Goal: Transaction & Acquisition: Purchase product/service

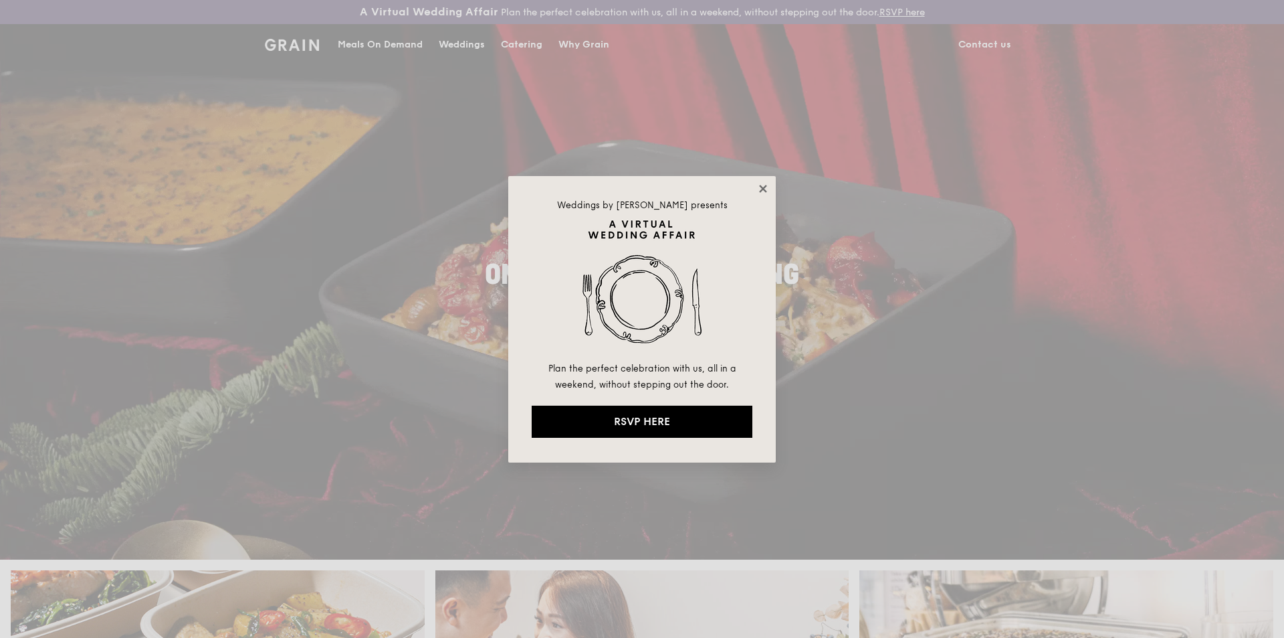
click at [764, 191] on icon at bounding box center [763, 189] width 12 height 12
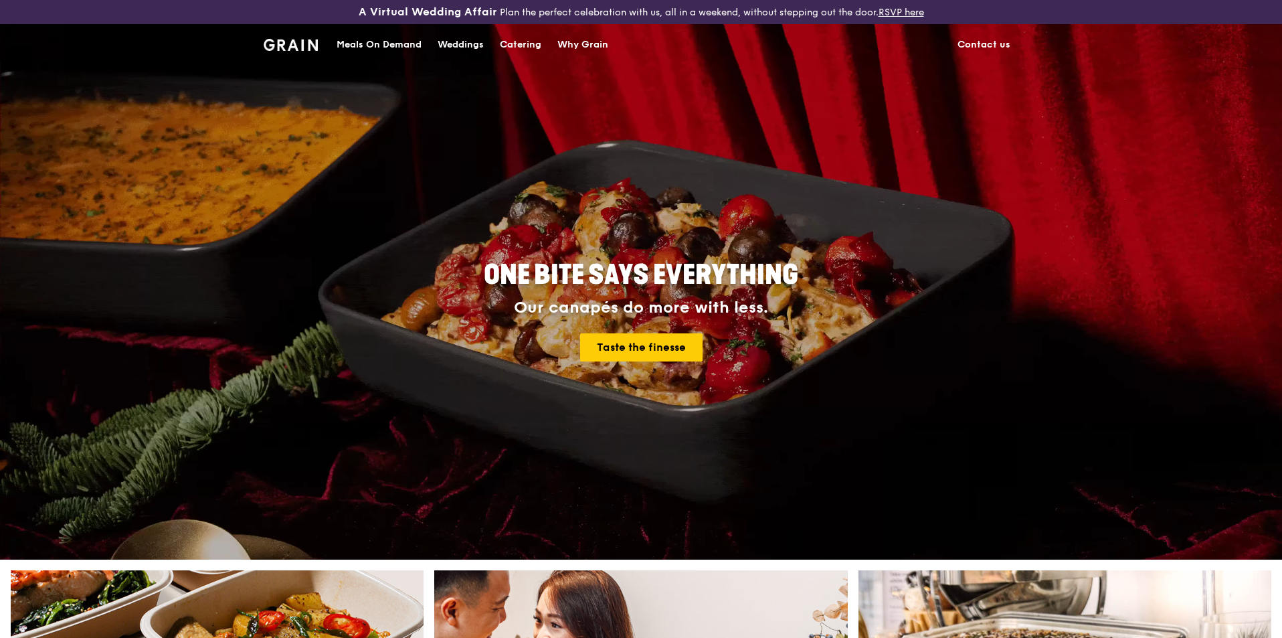
click at [389, 39] on div "Meals On Demand" at bounding box center [378, 45] width 85 height 40
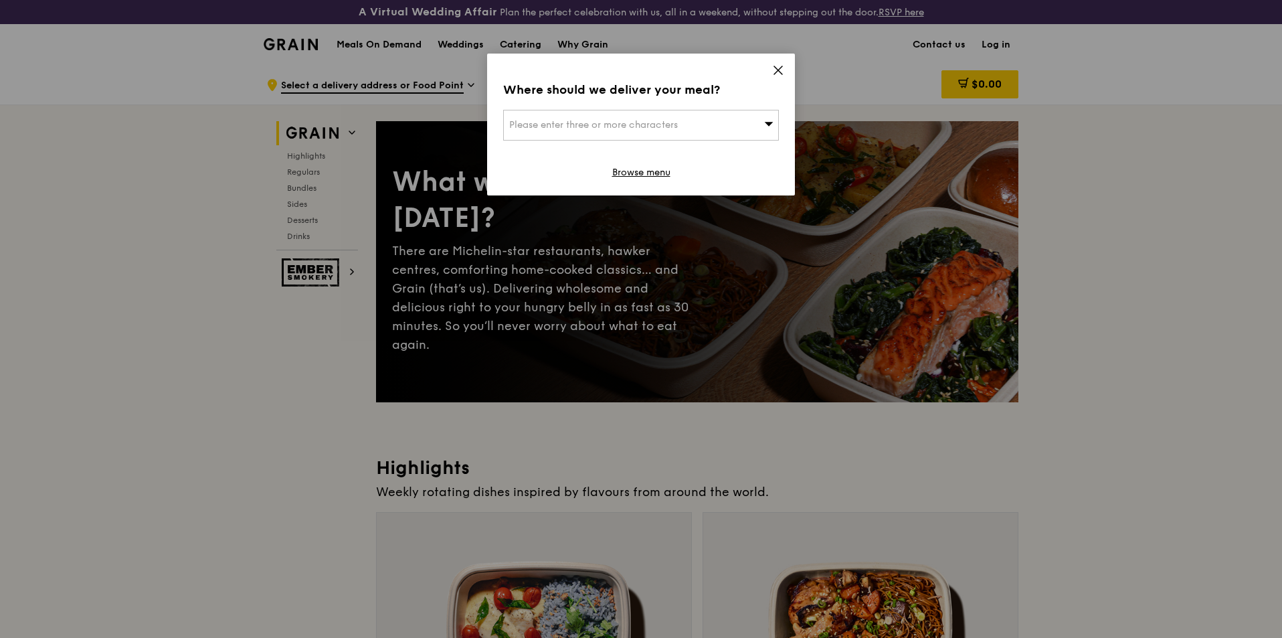
click at [682, 124] on div "Please enter three or more characters" at bounding box center [641, 125] width 276 height 31
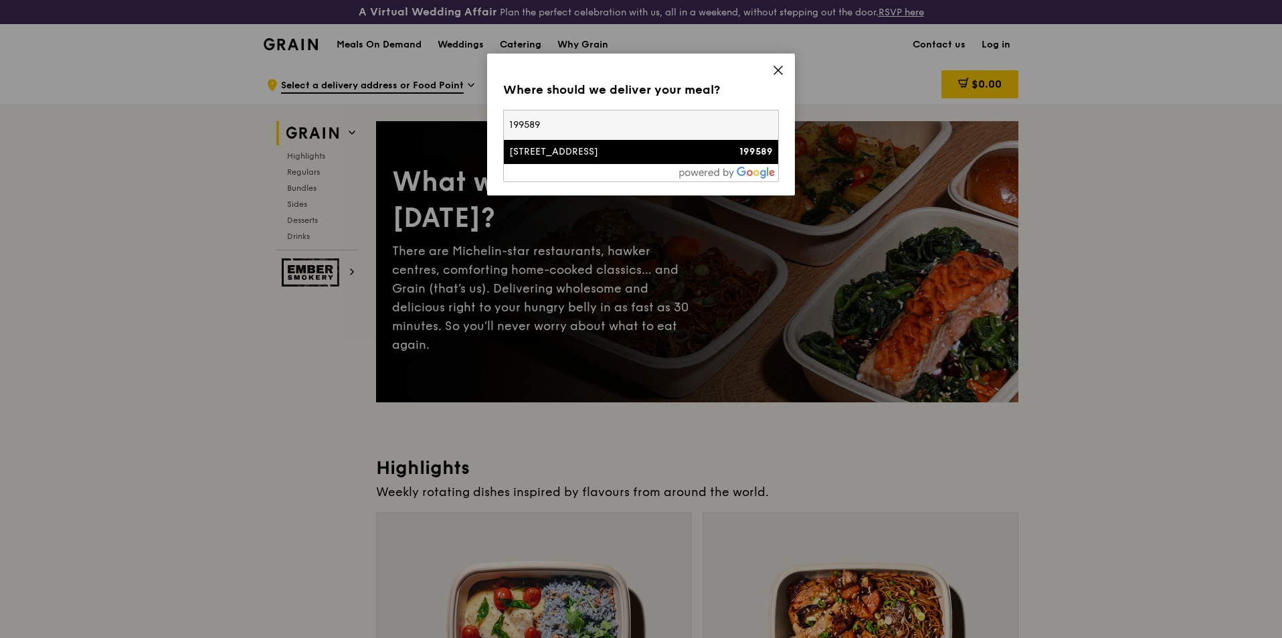
type input "199589"
click at [584, 155] on div "[STREET_ADDRESS]" at bounding box center [608, 151] width 198 height 13
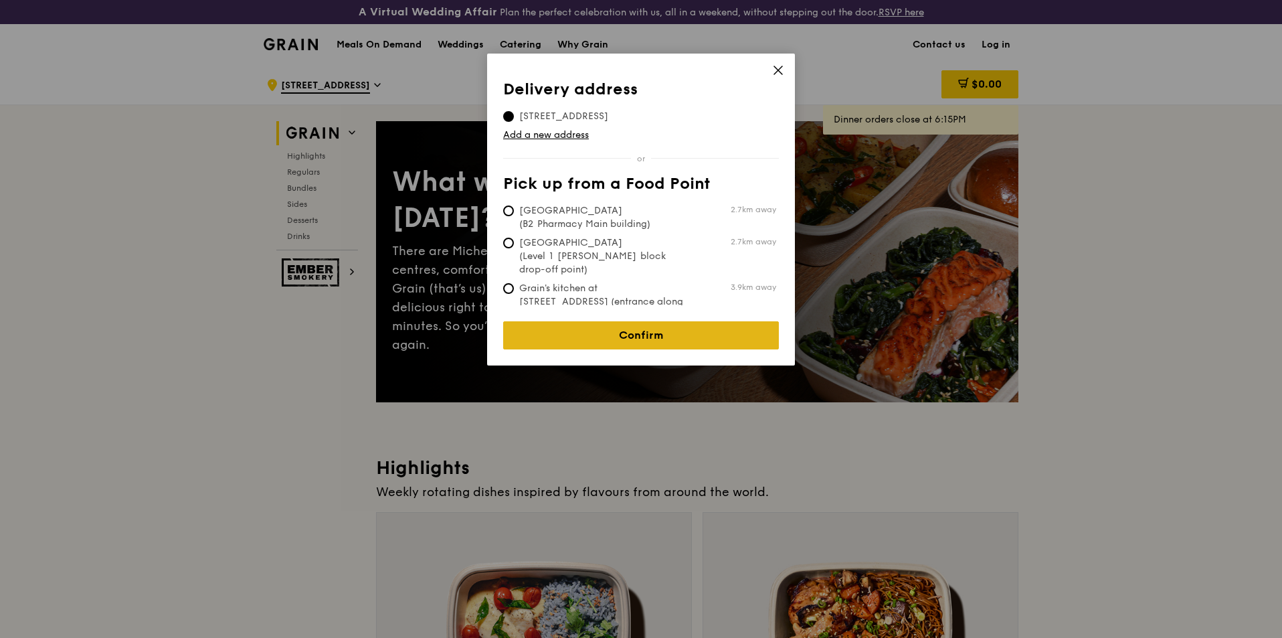
click at [644, 323] on link "Confirm" at bounding box center [641, 335] width 276 height 28
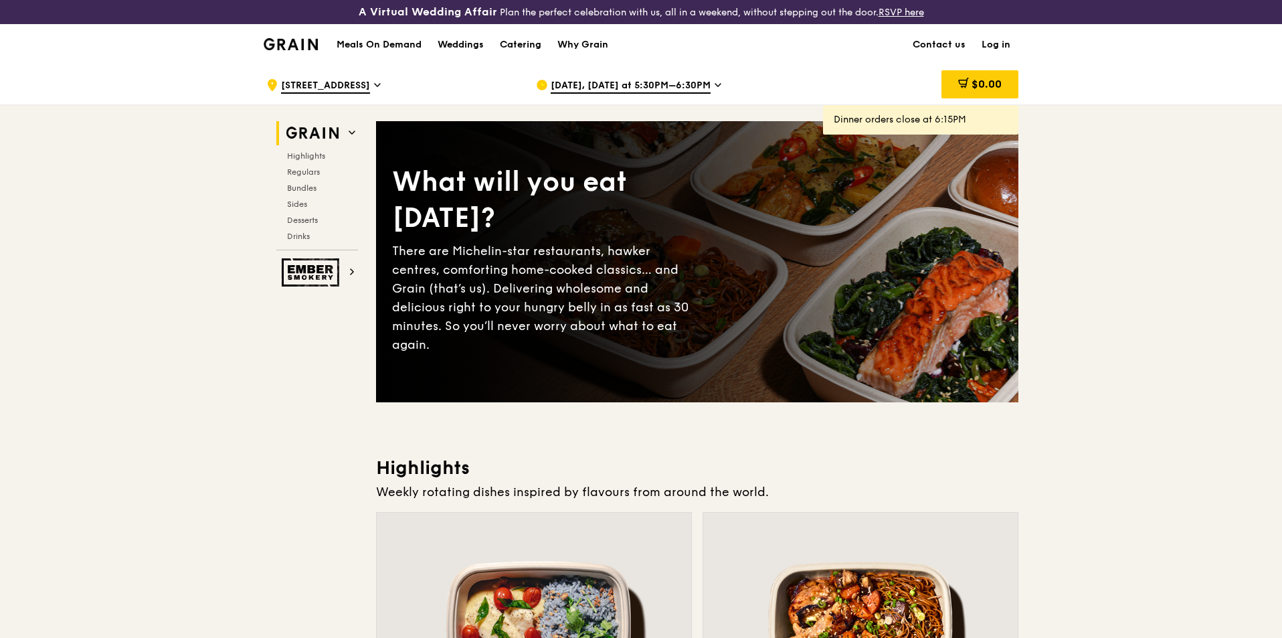
click at [714, 82] on icon at bounding box center [717, 85] width 7 height 12
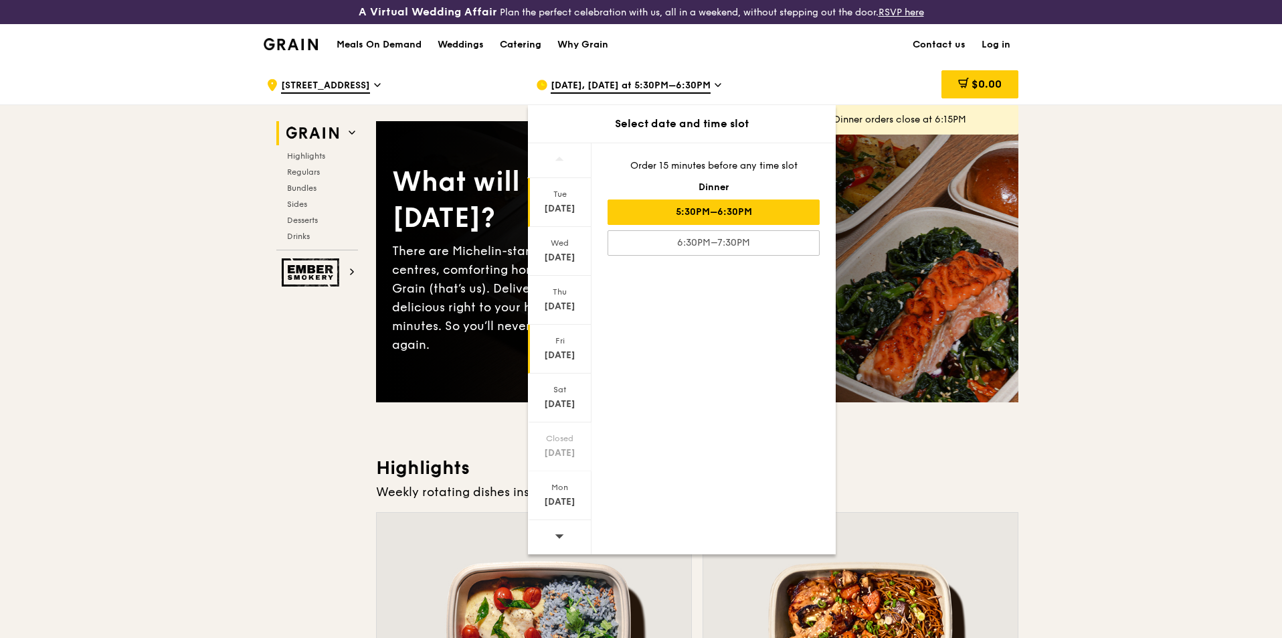
click at [567, 349] on div "[DATE]" at bounding box center [560, 355] width 60 height 13
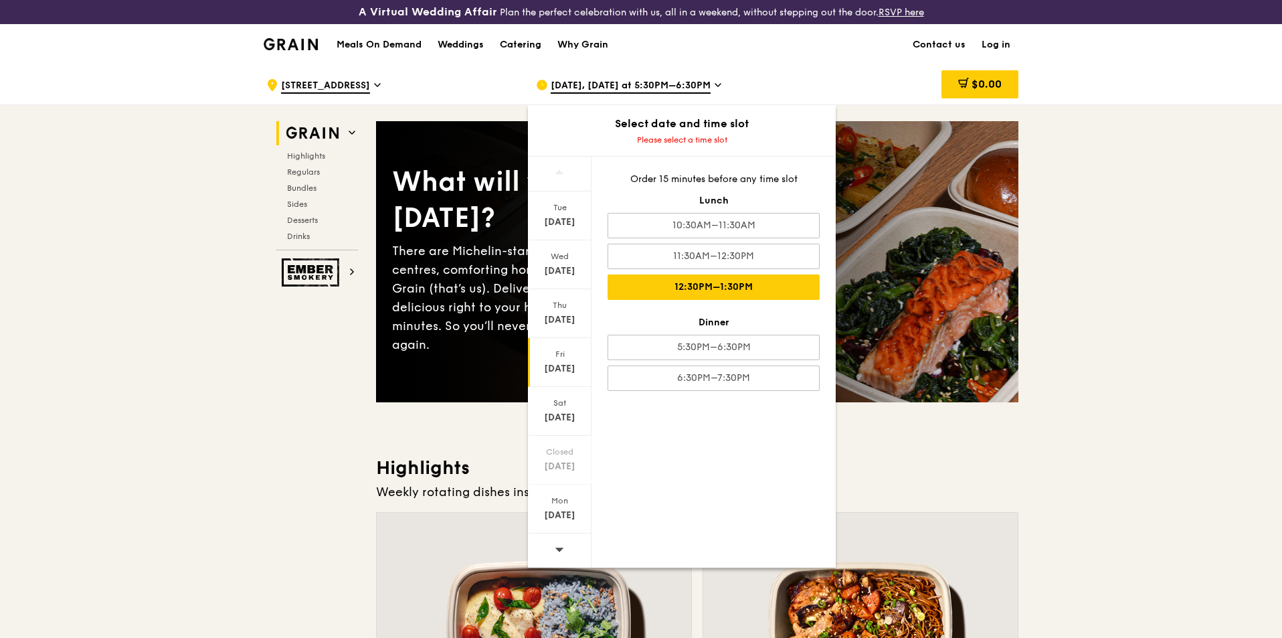
click at [738, 290] on div "12:30PM–1:30PM" at bounding box center [713, 286] width 212 height 25
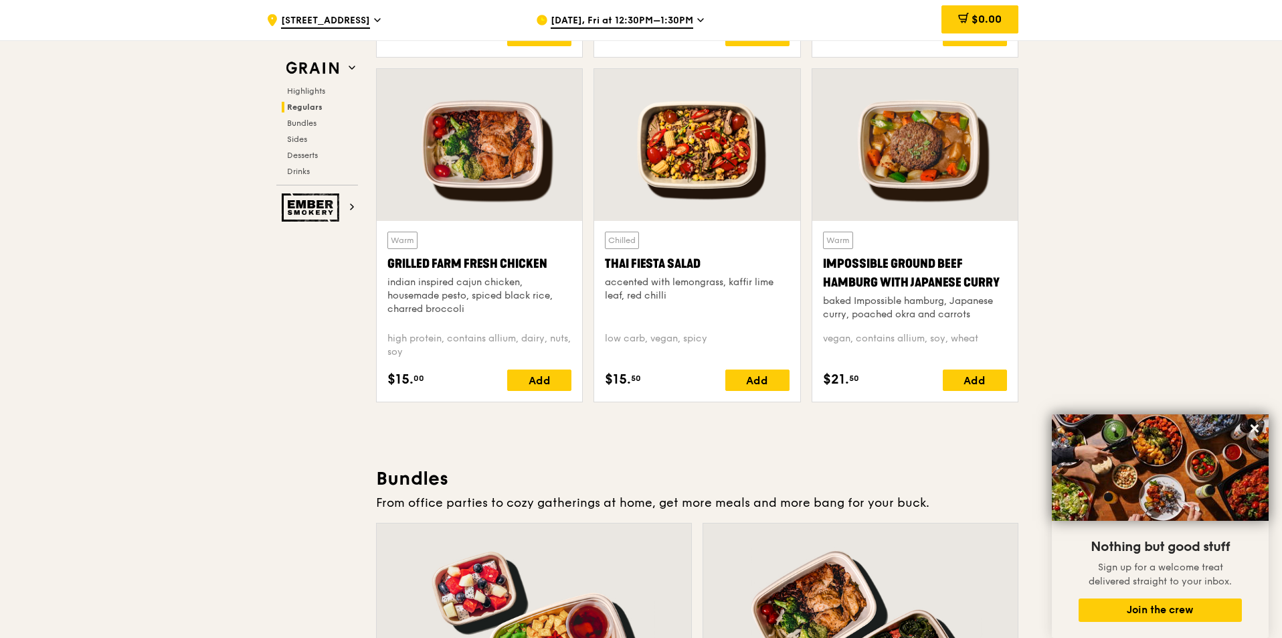
scroll to position [1539, 0]
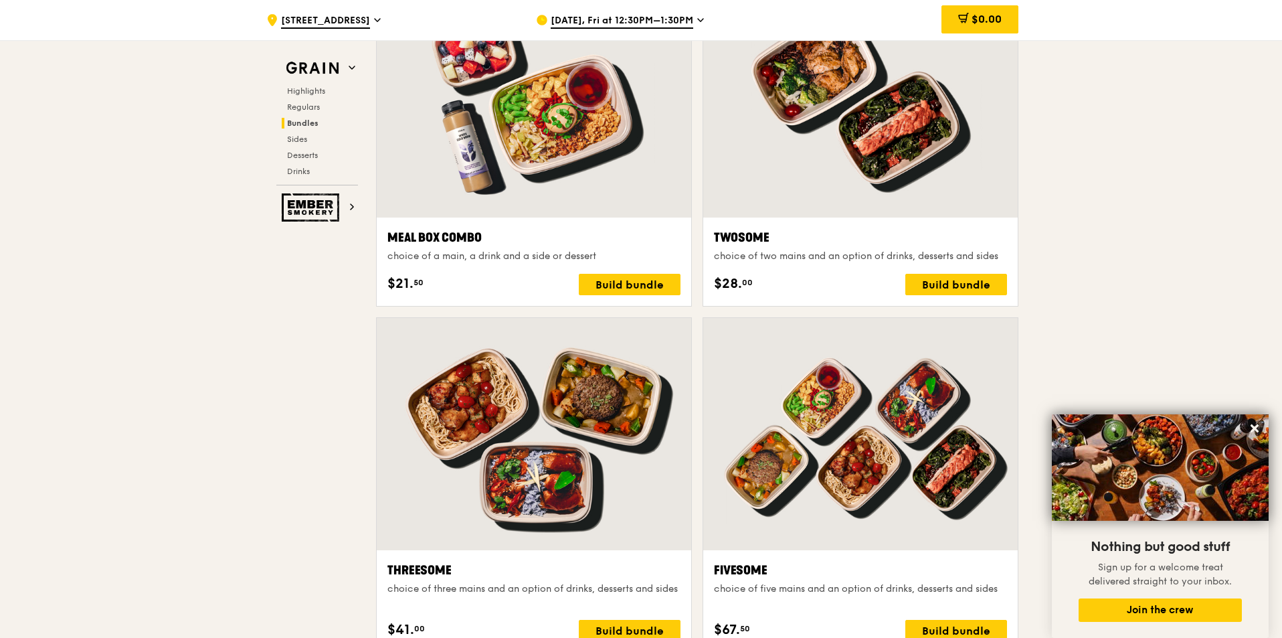
scroll to position [2074, 0]
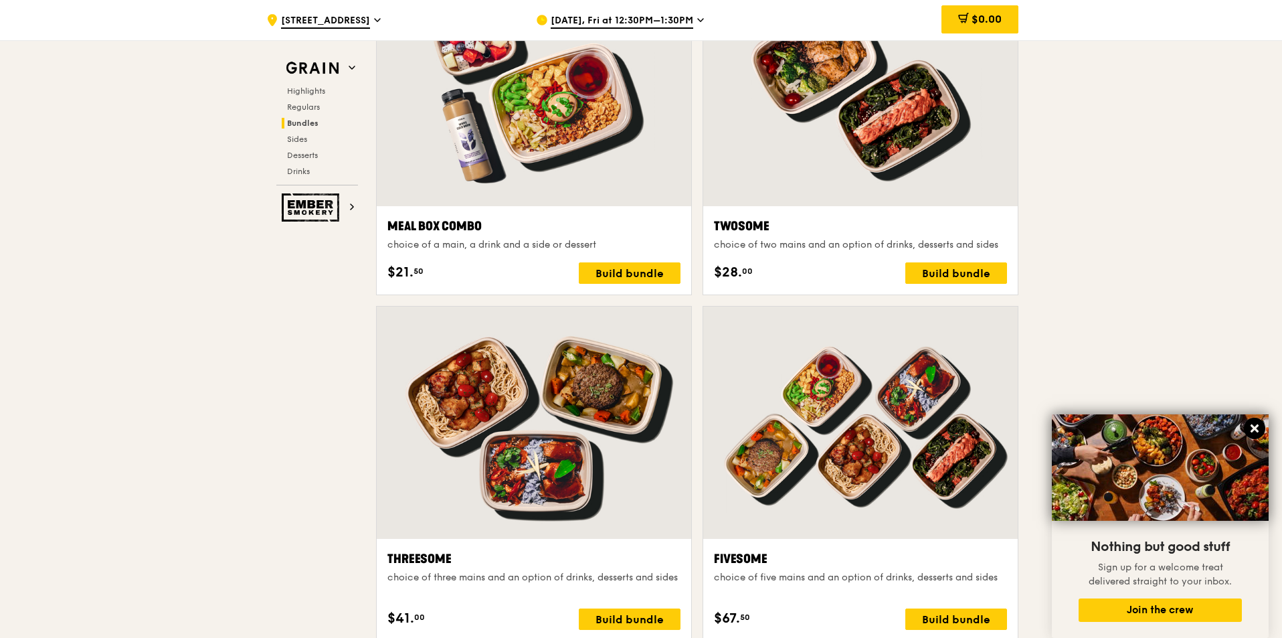
click at [1251, 429] on icon at bounding box center [1254, 428] width 12 height 12
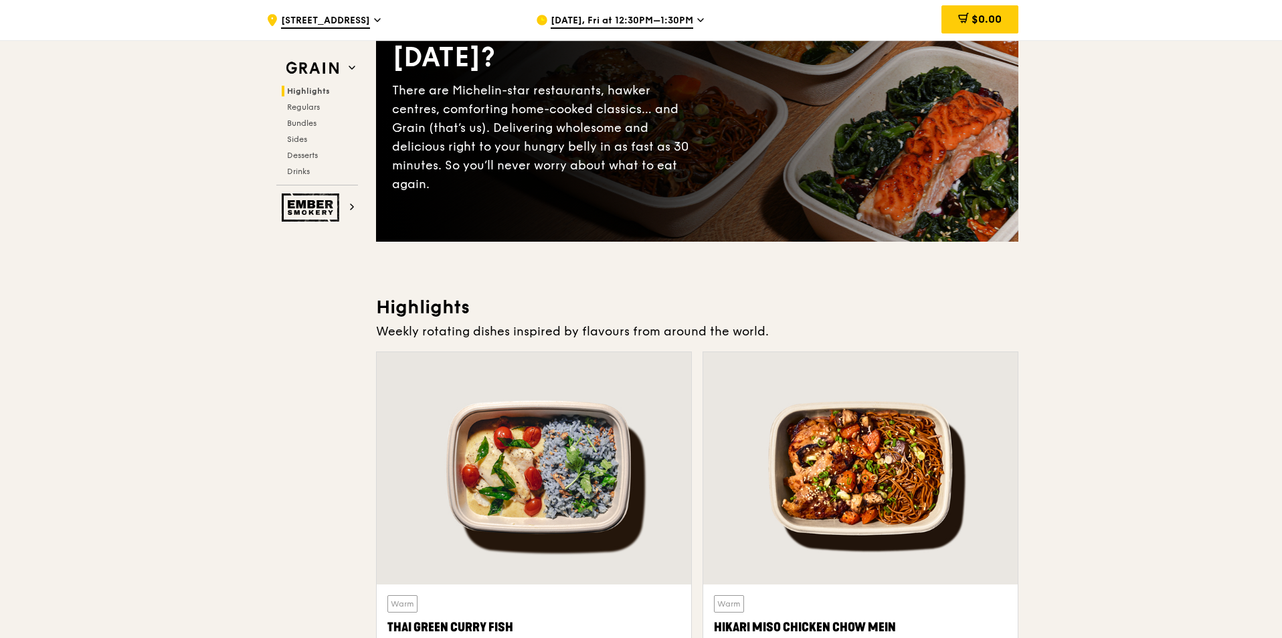
scroll to position [268, 0]
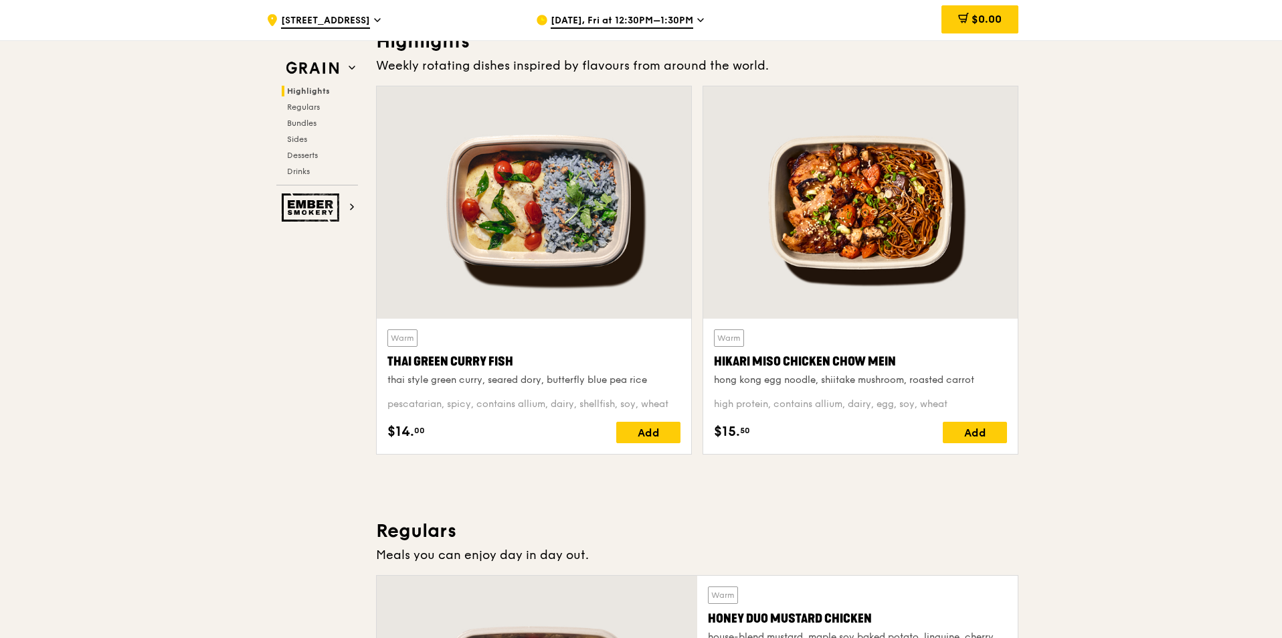
scroll to position [401, 0]
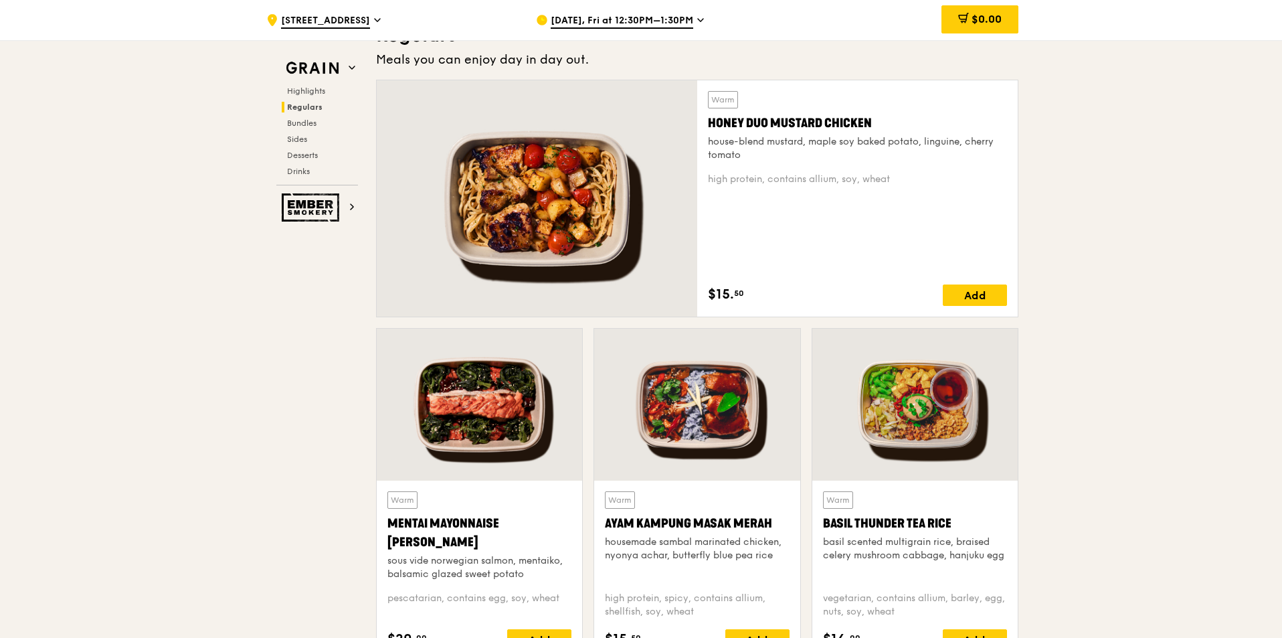
scroll to position [1070, 0]
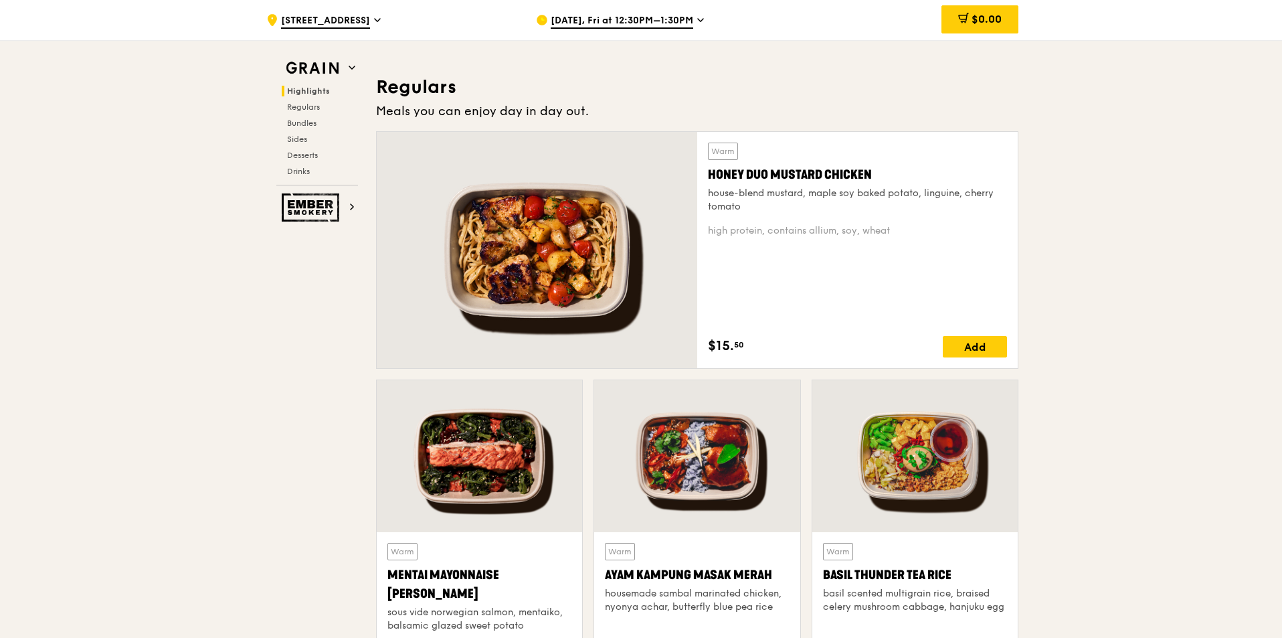
scroll to position [870, 0]
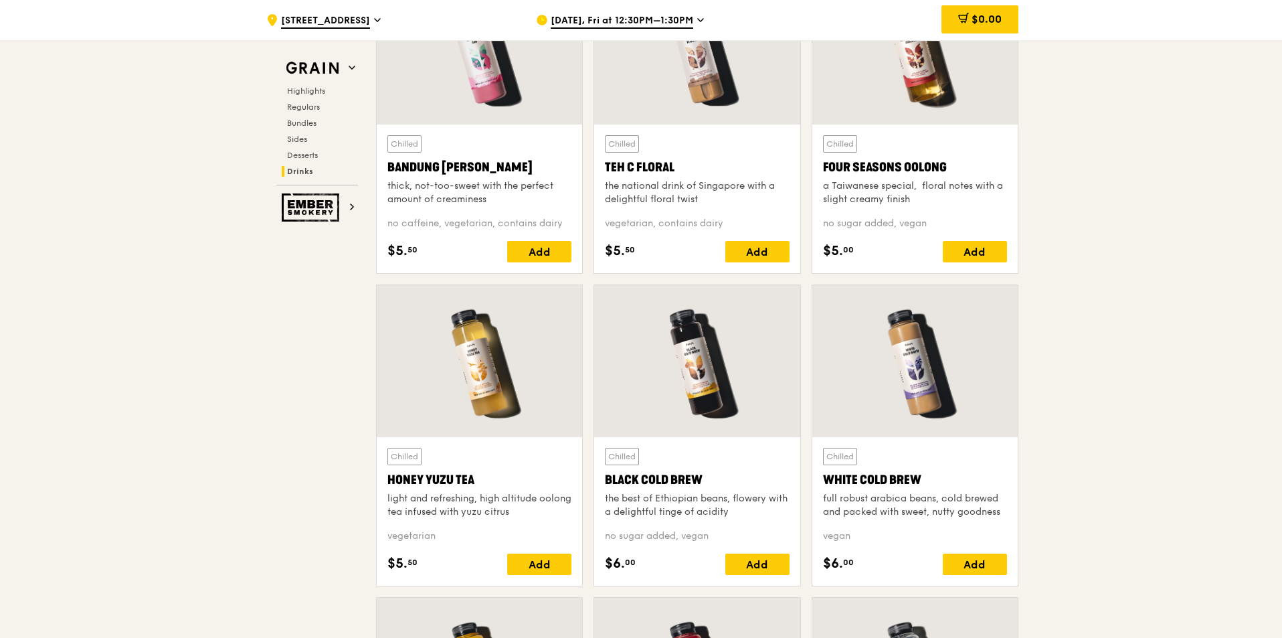
scroll to position [4883, 0]
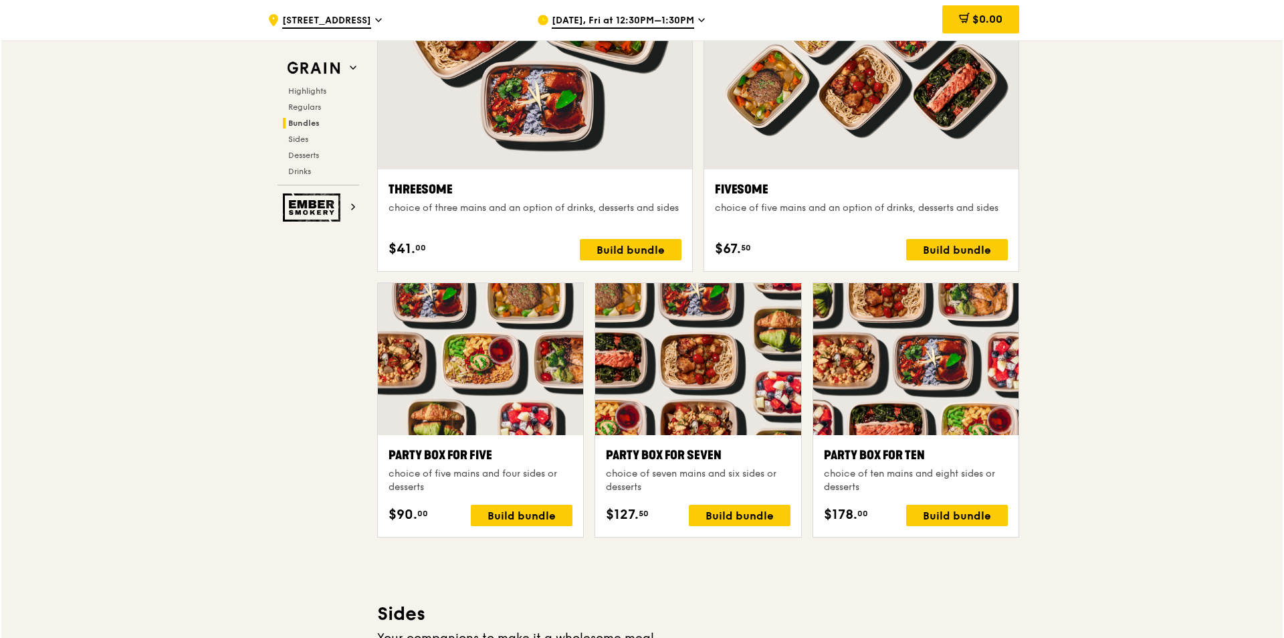
scroll to position [2435, 0]
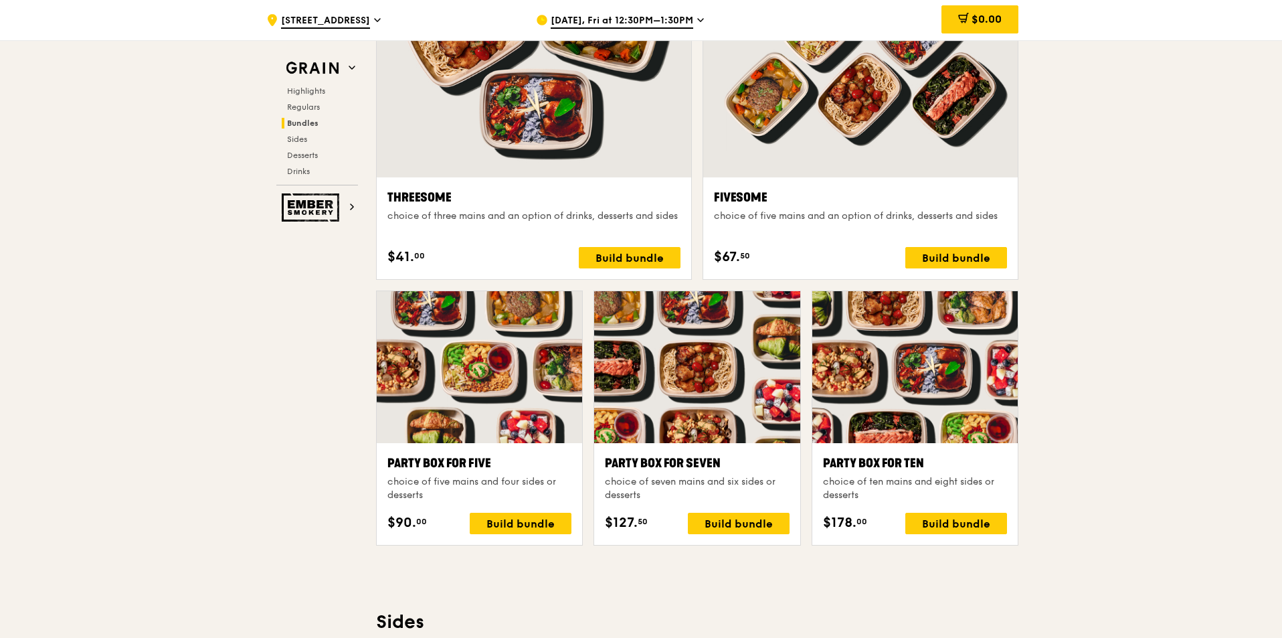
click at [945, 374] on div at bounding box center [914, 367] width 205 height 152
click at [918, 332] on div at bounding box center [914, 367] width 205 height 152
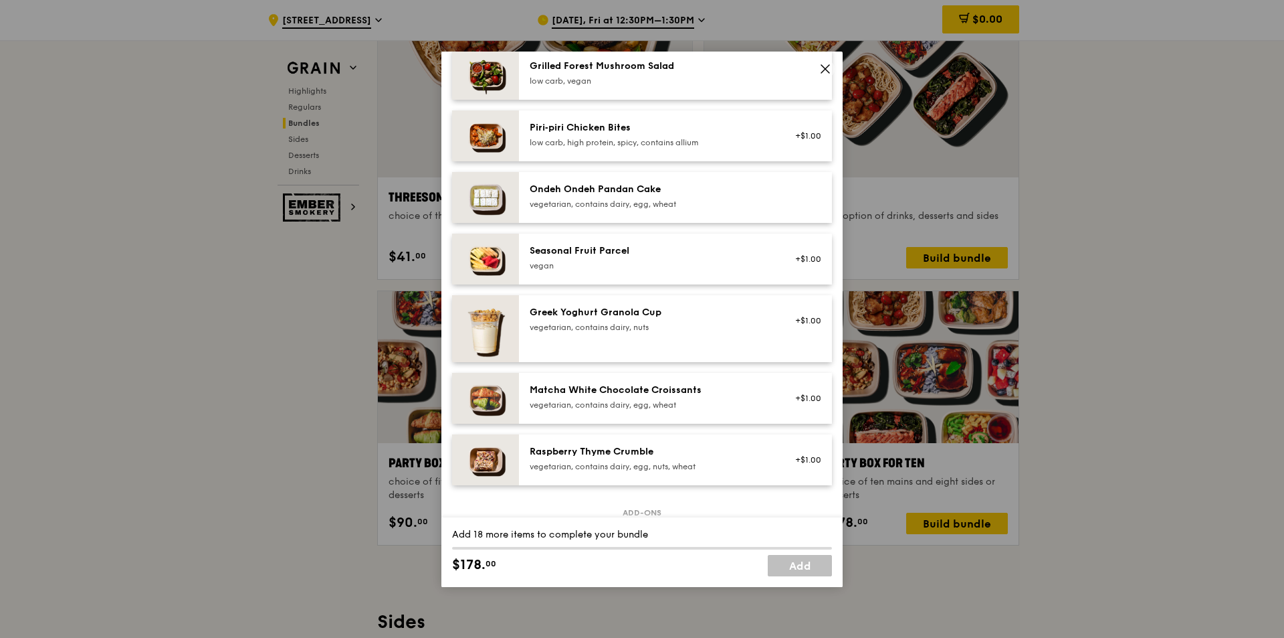
scroll to position [1003, 0]
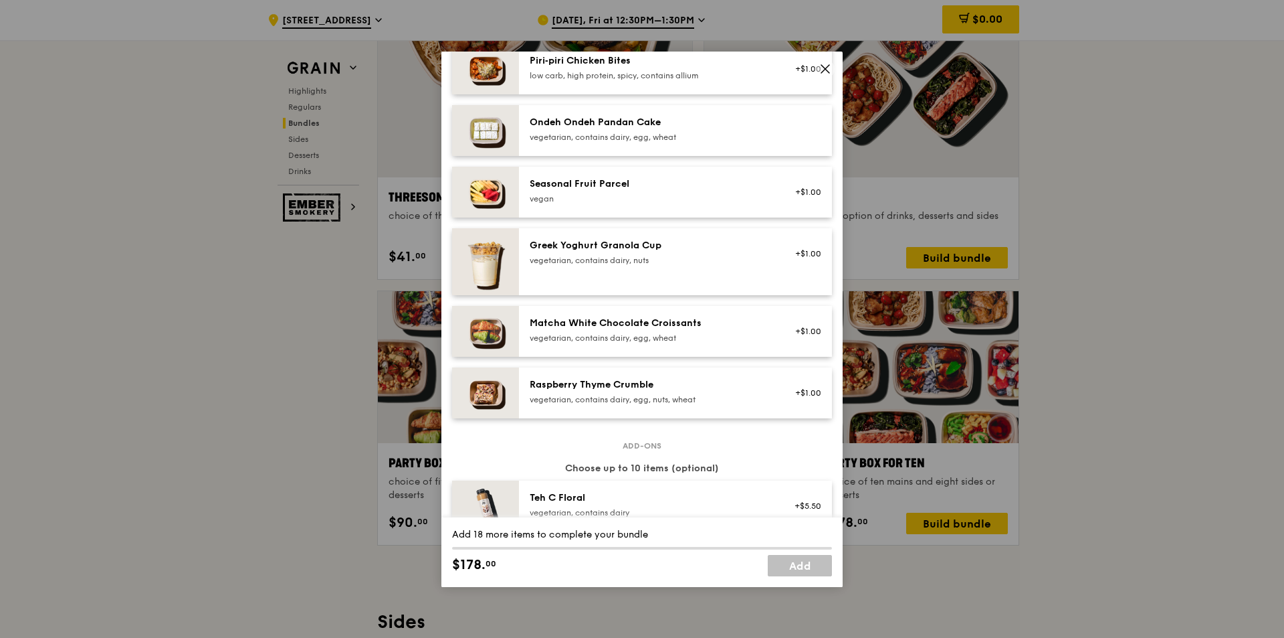
click at [823, 72] on icon at bounding box center [825, 69] width 12 height 12
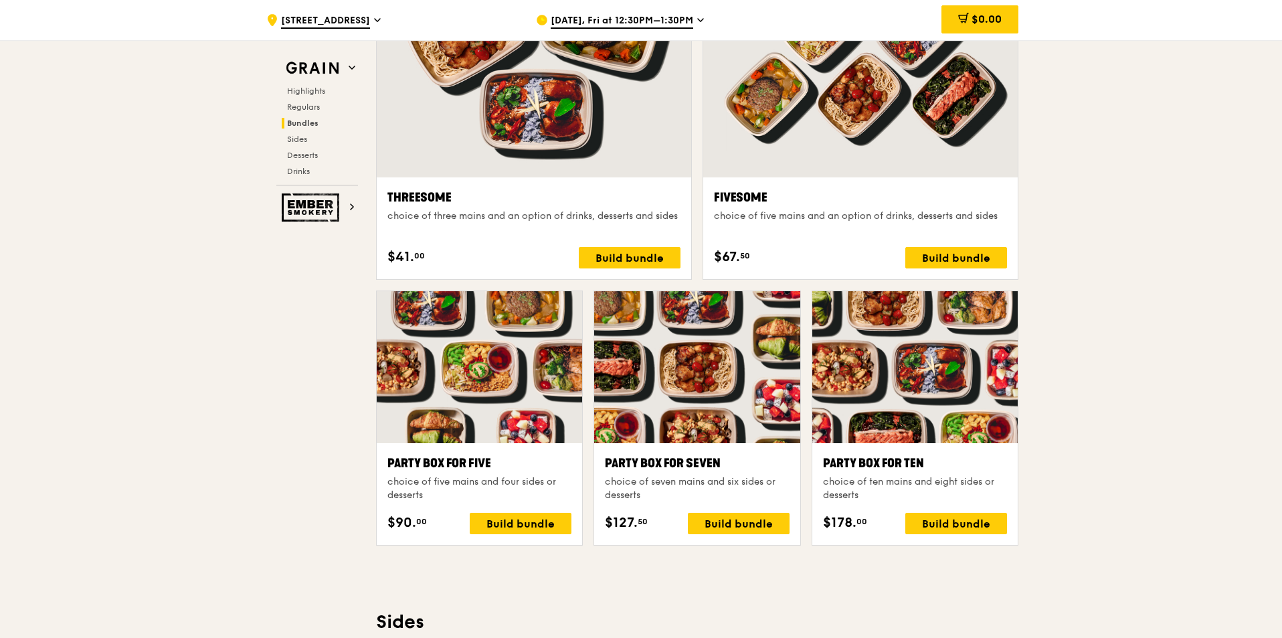
click at [481, 477] on div "choice of five mains and four sides or desserts" at bounding box center [479, 488] width 184 height 27
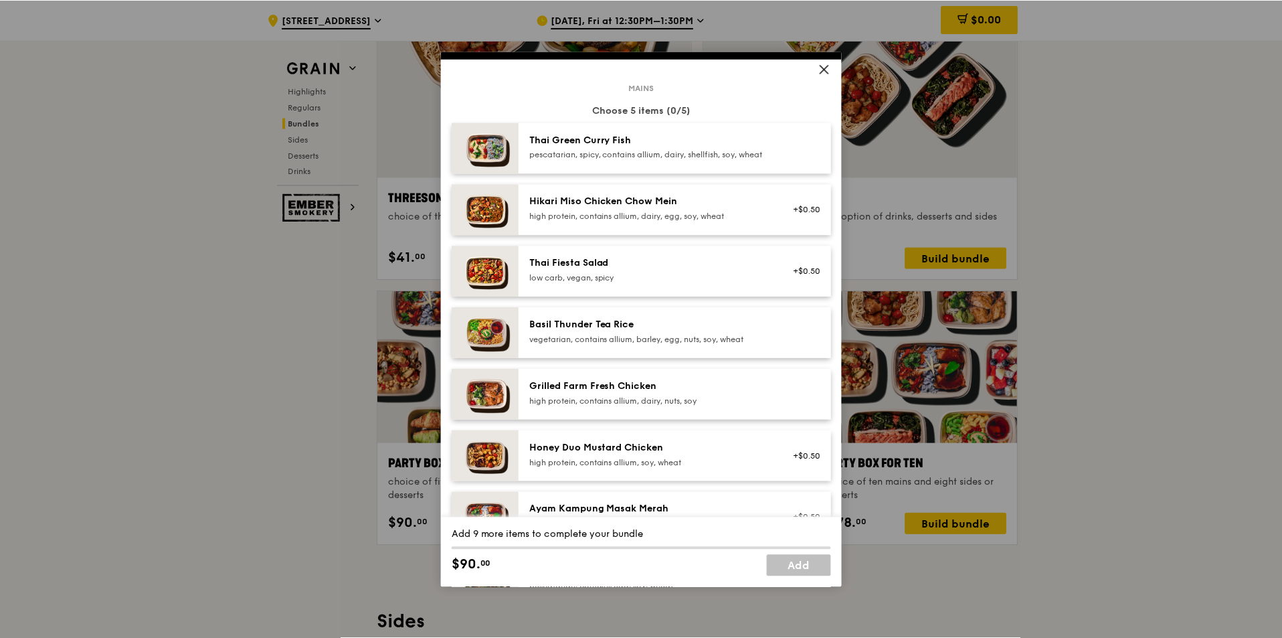
scroll to position [0, 0]
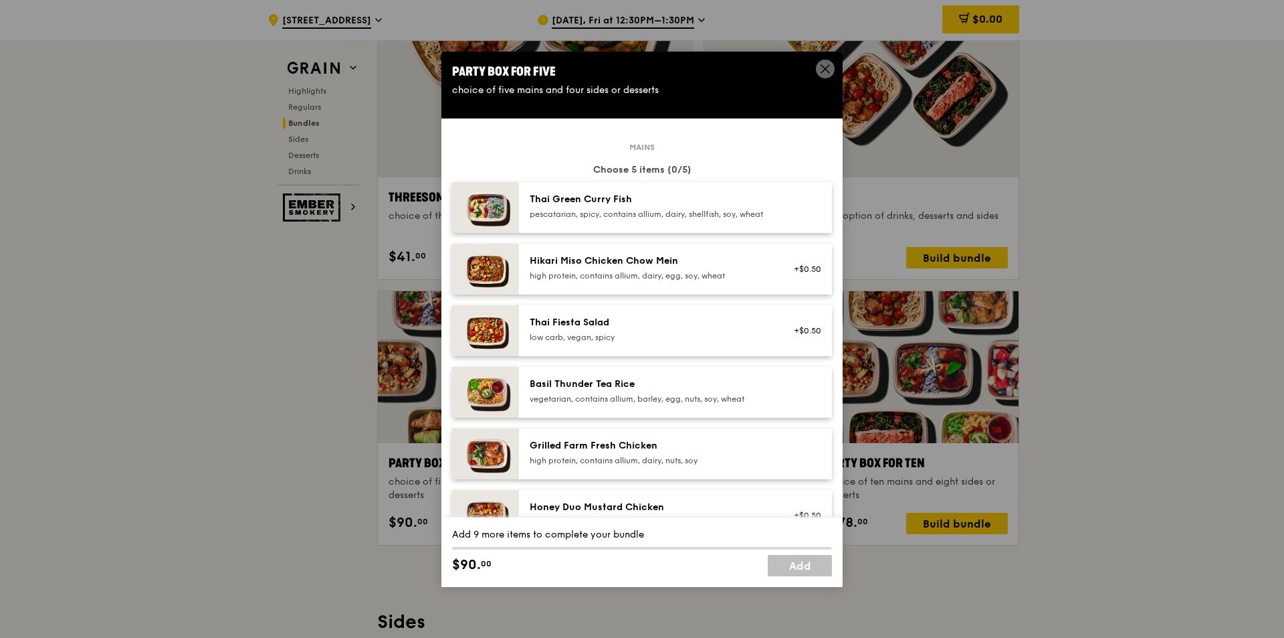
click at [824, 71] on icon at bounding box center [825, 69] width 12 height 12
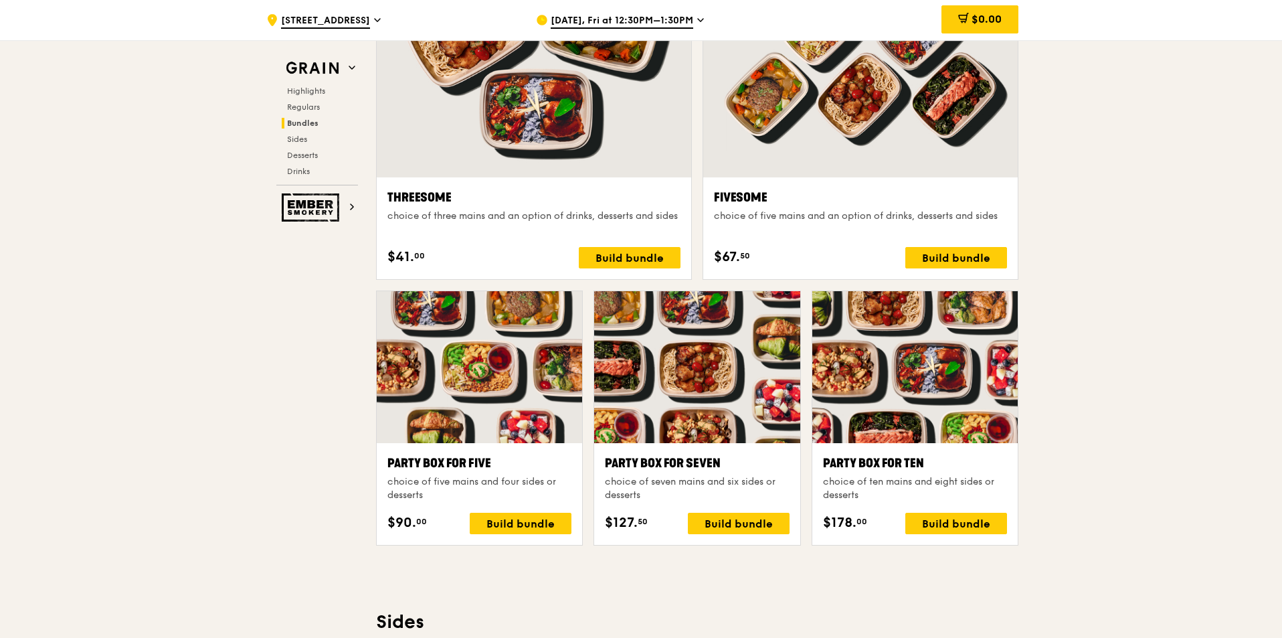
click at [1125, 359] on div ".cls-1 { fill: none; stroke: #fff; stroke-linecap: round; stroke-linejoin: roun…" at bounding box center [641, 446] width 1282 height 5635
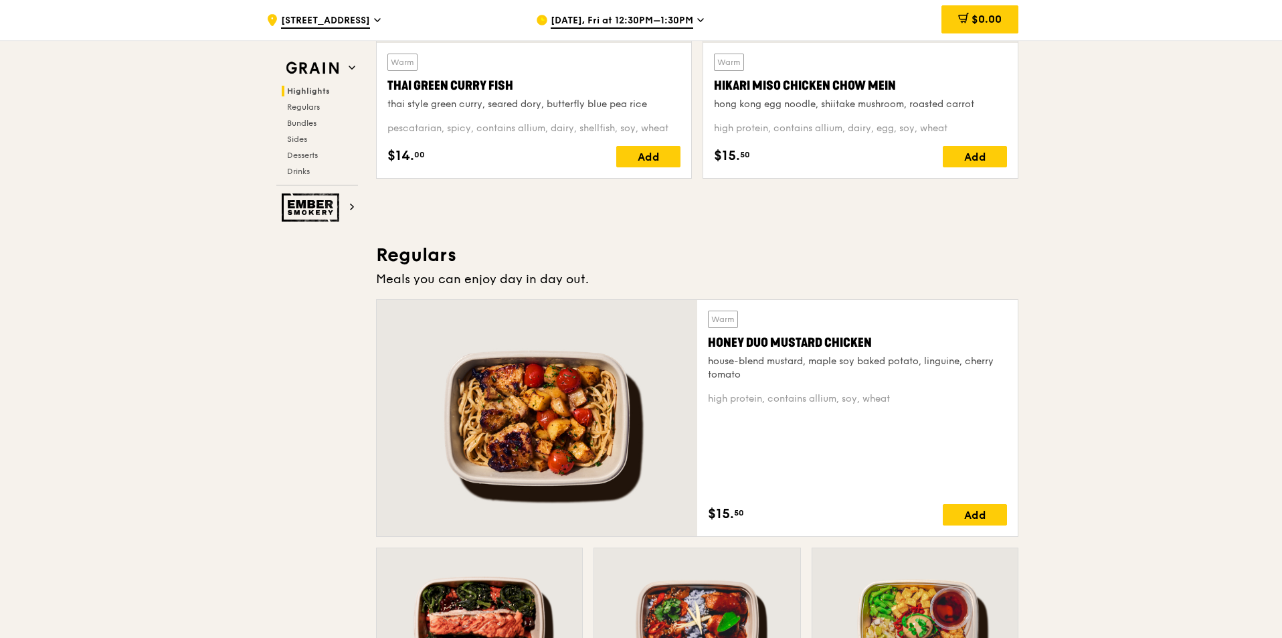
scroll to position [803, 0]
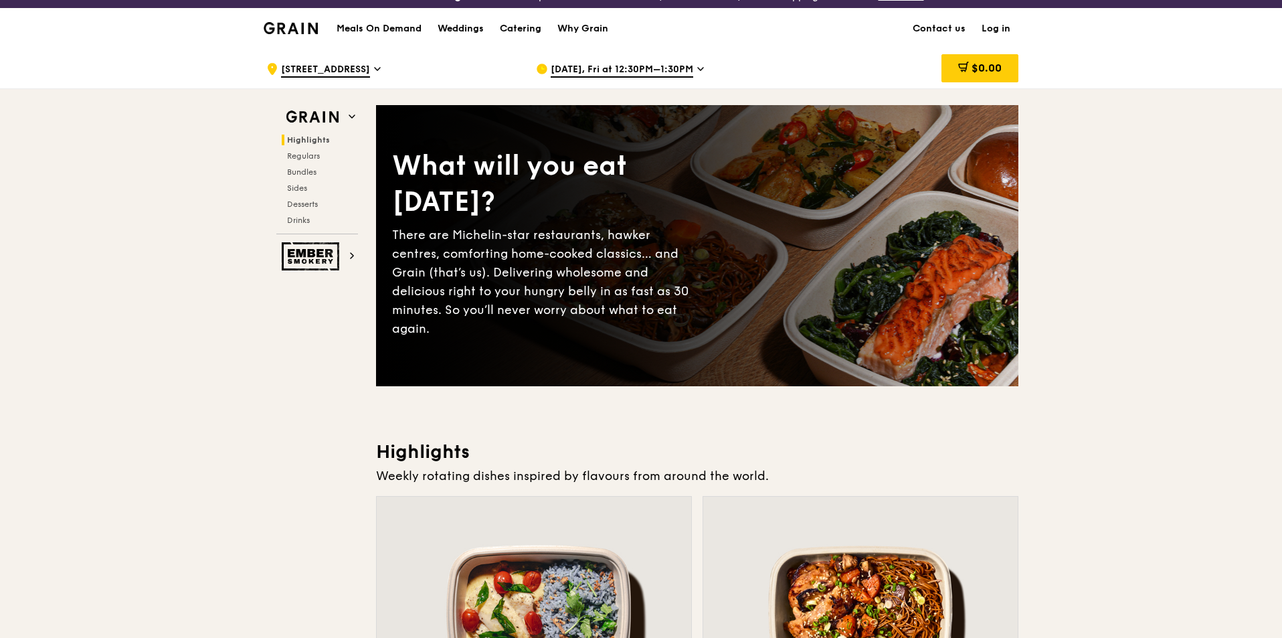
scroll to position [0, 0]
